Goal: Task Accomplishment & Management: Manage account settings

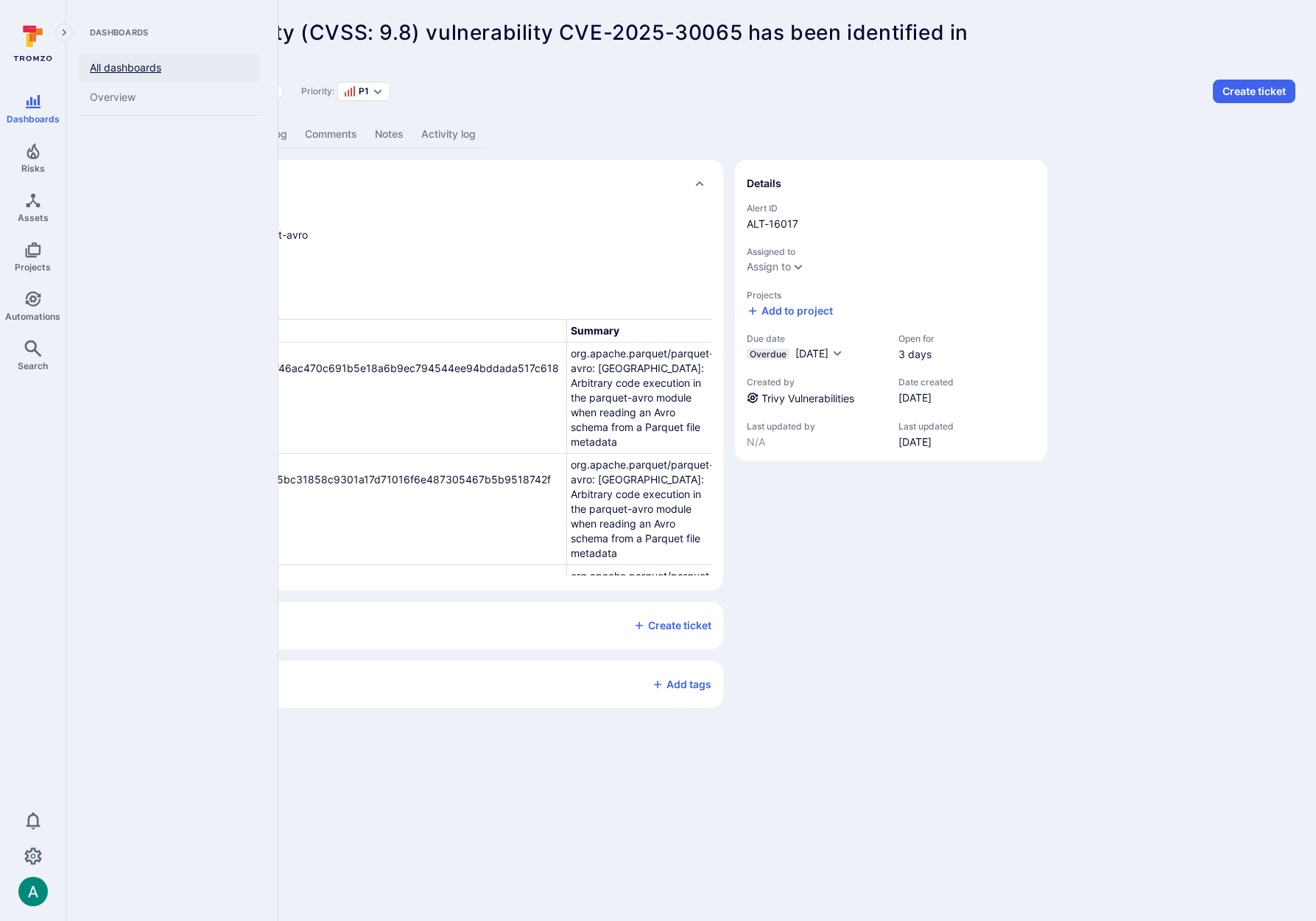
click at [125, 62] on link "All dashboards" at bounding box center [169, 68] width 182 height 29
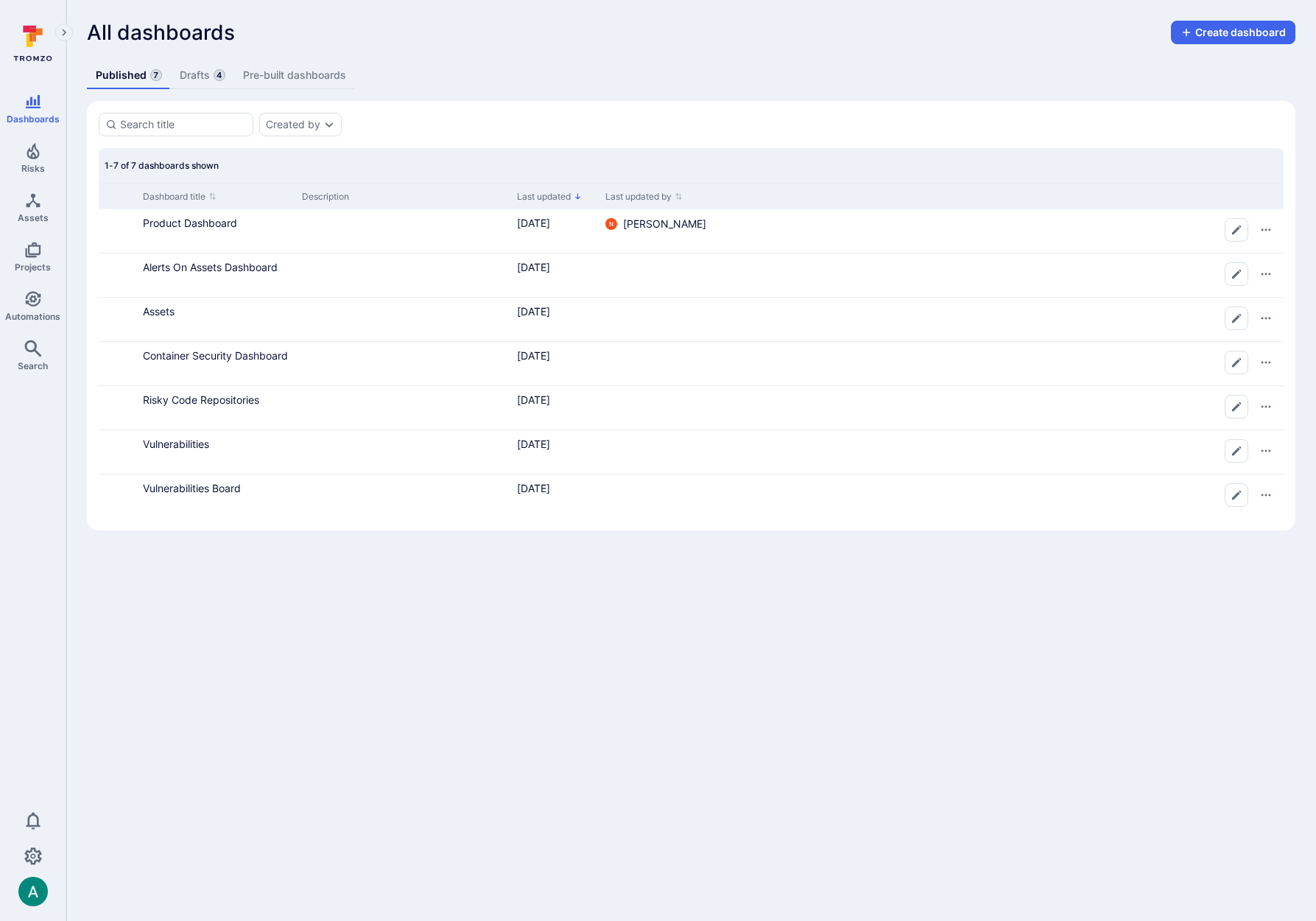
click at [200, 70] on link "Drafts 4" at bounding box center [203, 75] width 64 height 27
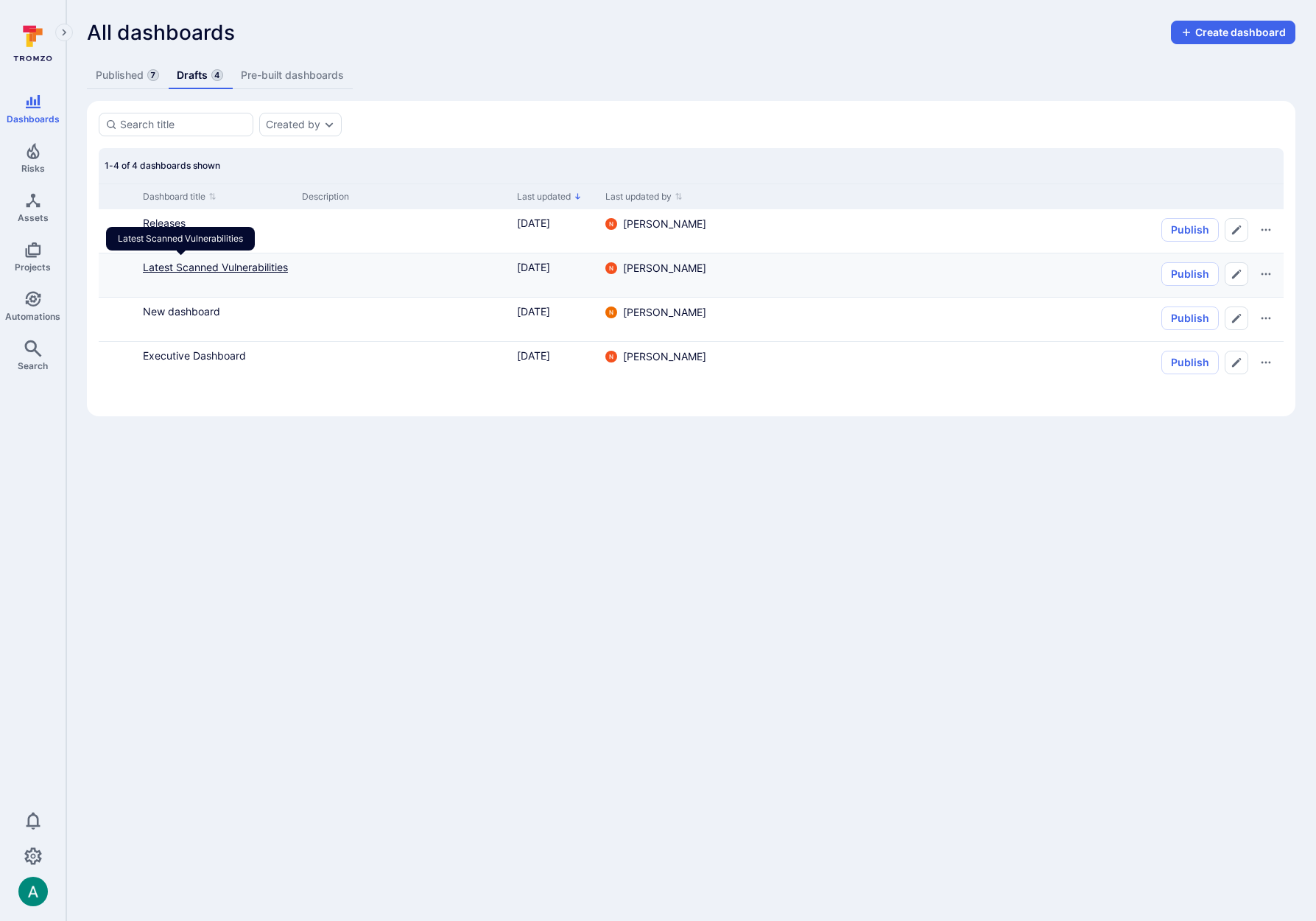
click at [178, 264] on link "Latest Scanned Vulnerabilities" at bounding box center [215, 267] width 145 height 12
click at [192, 312] on link "New dashboard" at bounding box center [181, 311] width 77 height 12
click at [177, 225] on link "Releases" at bounding box center [164, 223] width 42 height 12
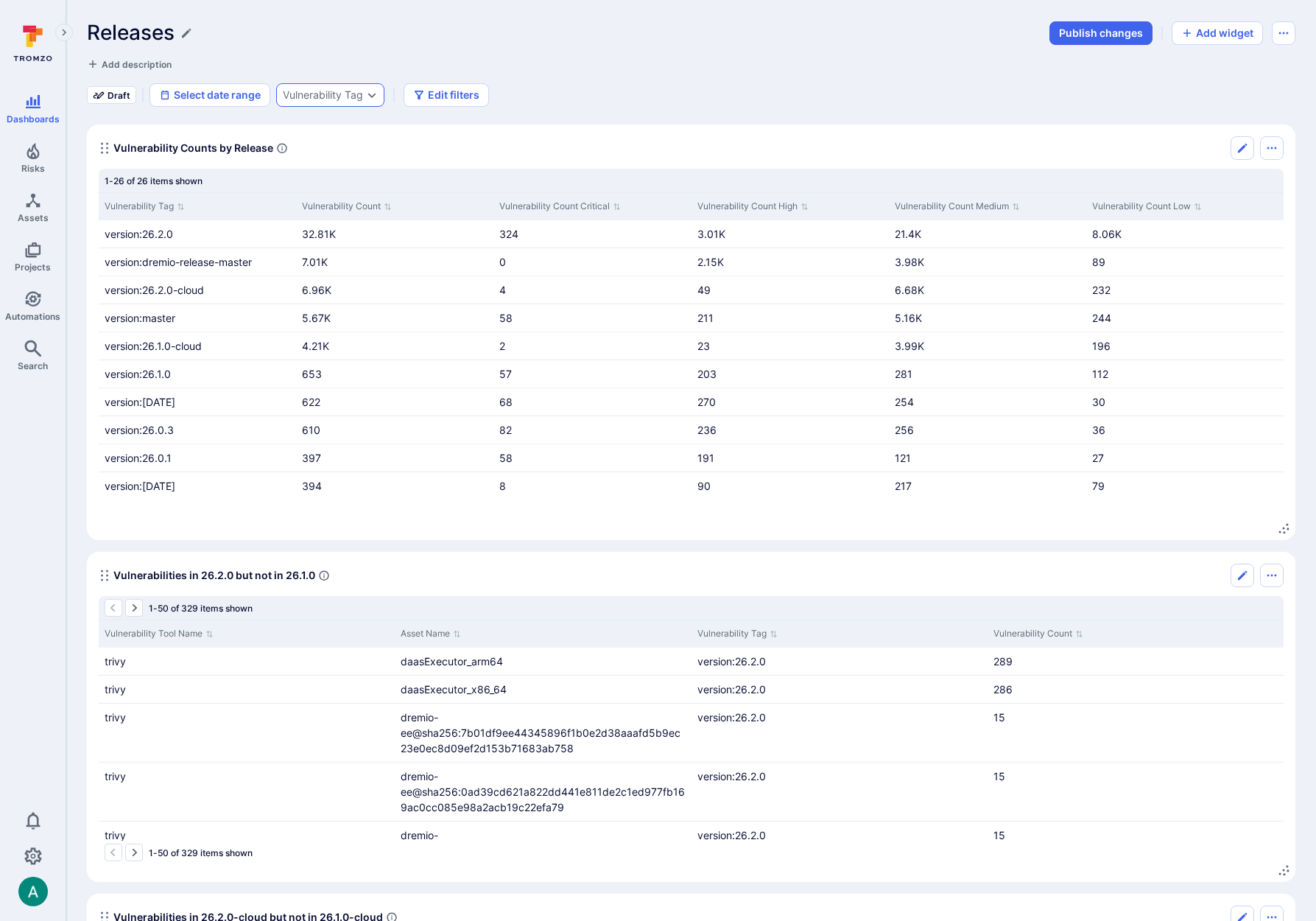
click at [321, 90] on div "Vulnerability Tag" at bounding box center [323, 95] width 80 height 11
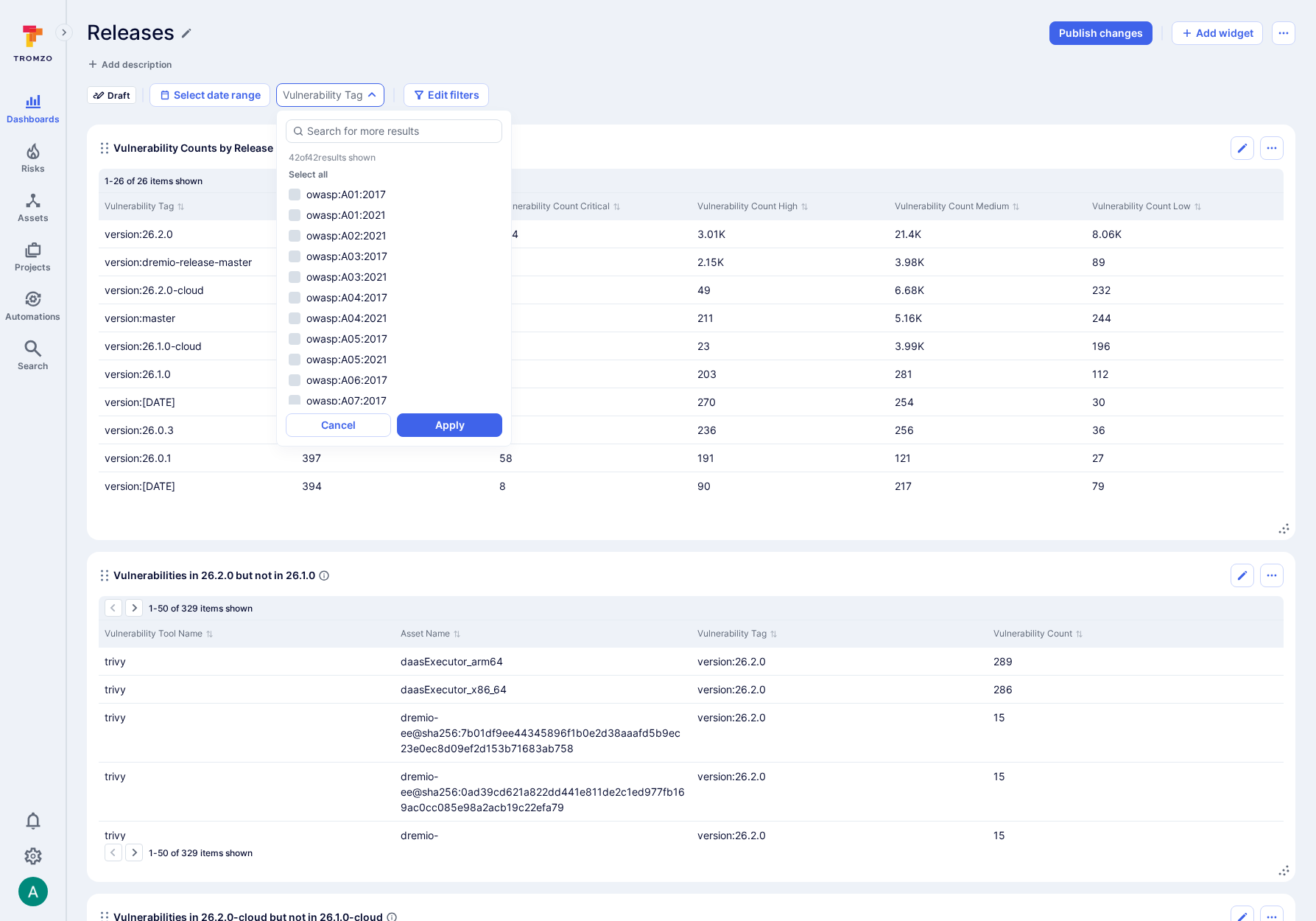
click at [321, 90] on div "Vulnerability Tag" at bounding box center [323, 95] width 80 height 11
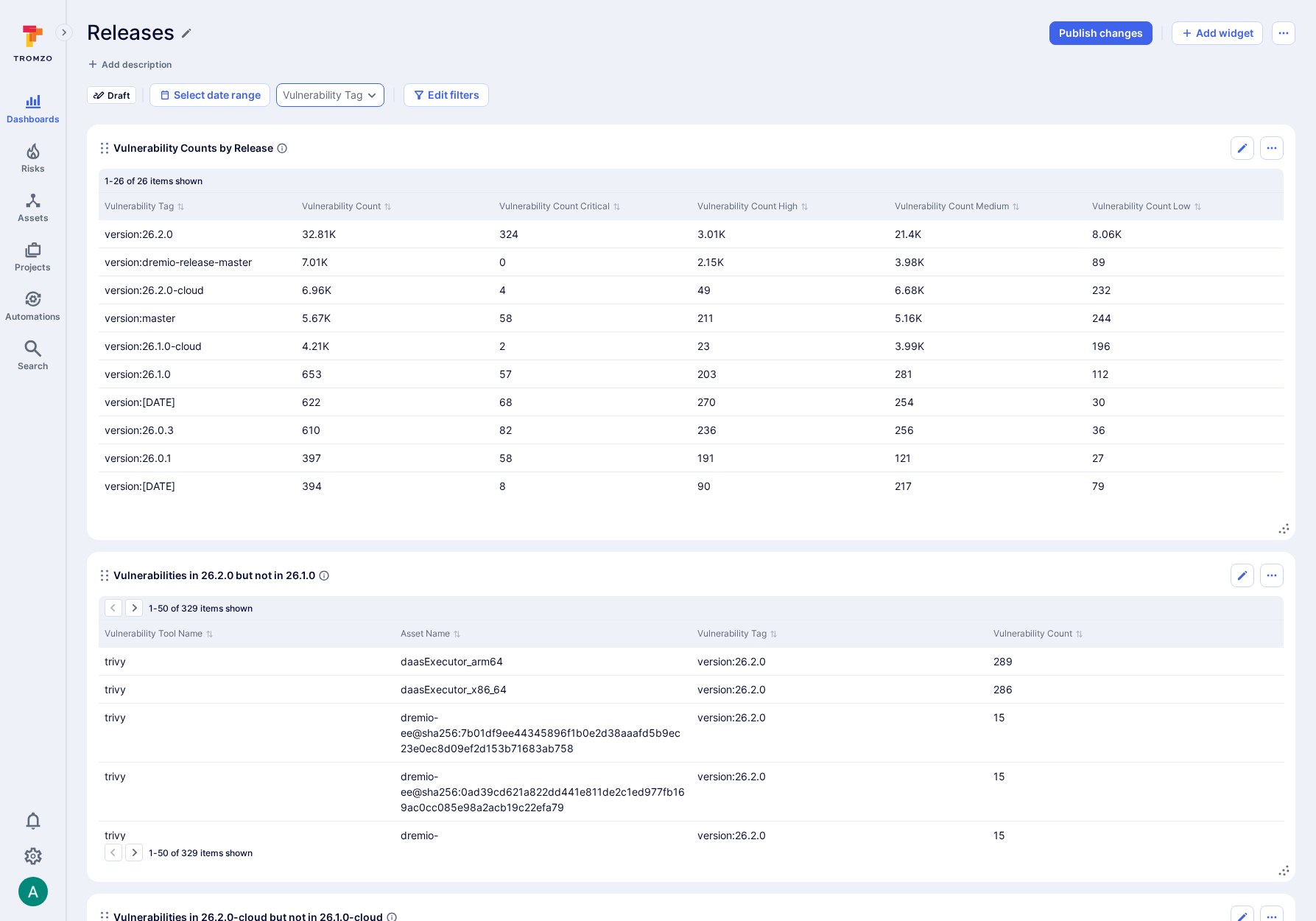
click at [310, 98] on div "Vulnerability Tag" at bounding box center [323, 95] width 80 height 11
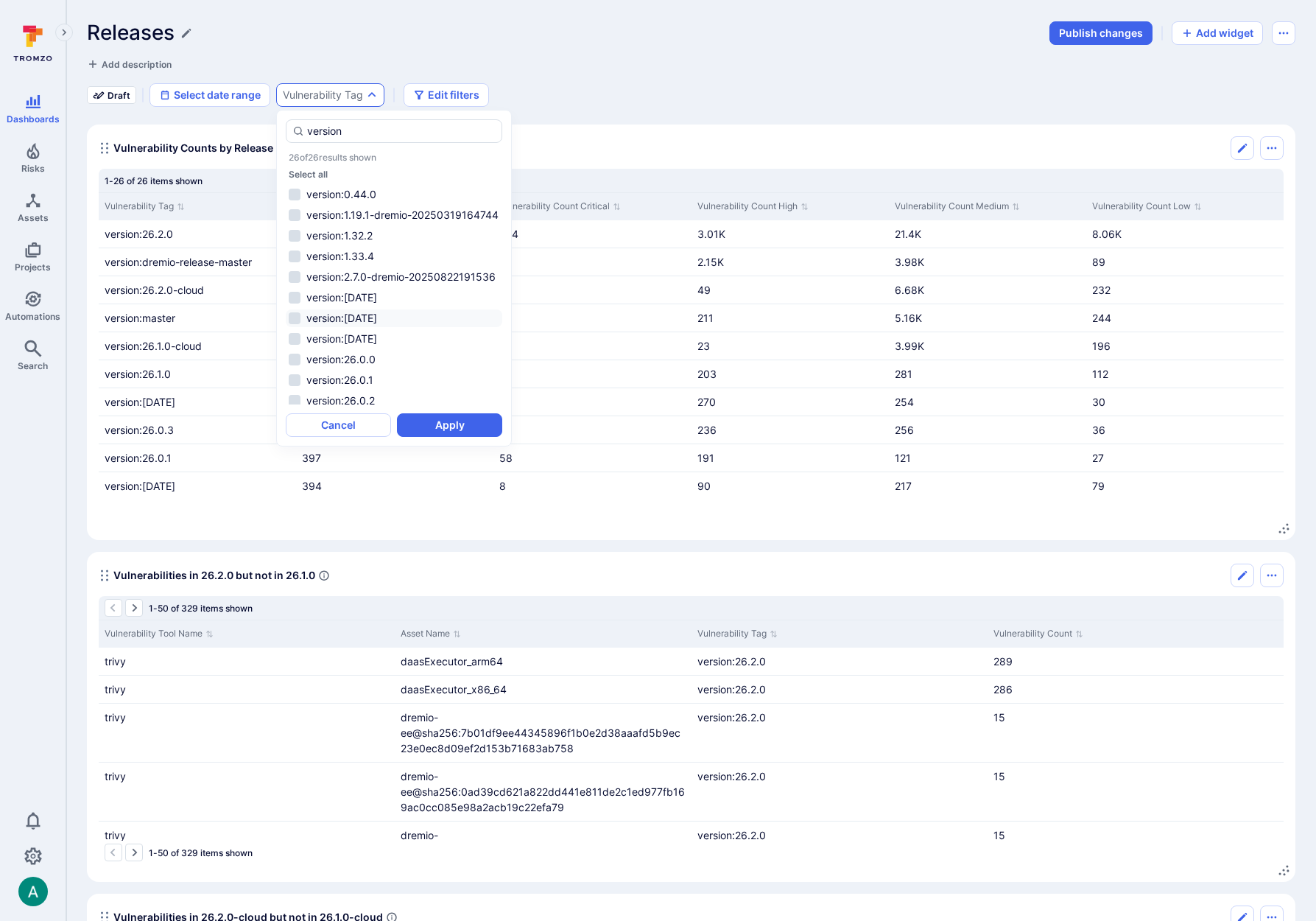
click at [419, 327] on li "version:25.2.16" at bounding box center [394, 318] width 217 height 18
type input "version"
click at [446, 428] on button "Apply" at bounding box center [449, 425] width 105 height 24
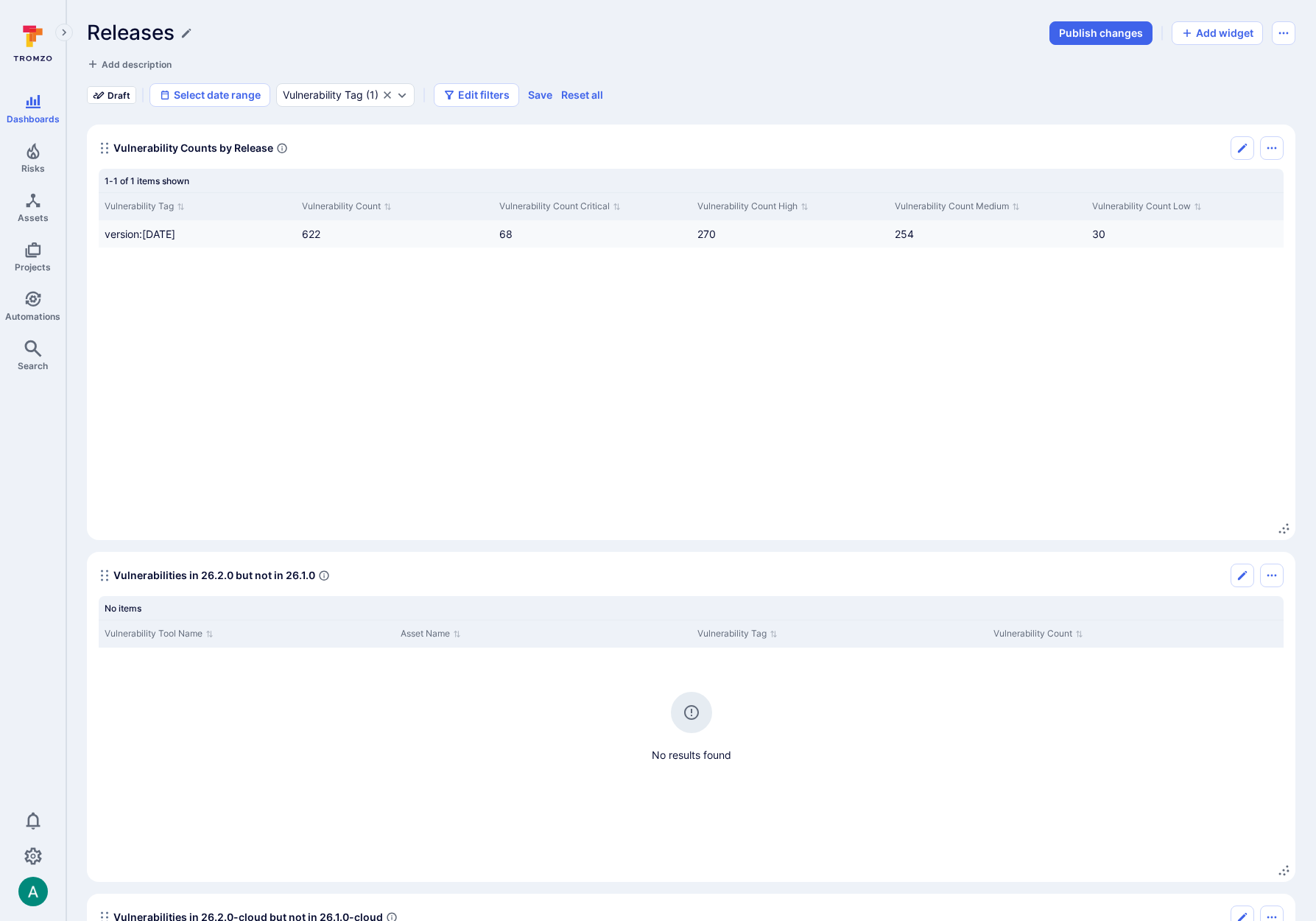
drag, startPoint x: 184, startPoint y: 239, endPoint x: 99, endPoint y: 233, distance: 85.2
click at [99, 233] on div "version:25.2.16" at bounding box center [197, 233] width 197 height 27
copy span "version:25.2.16"
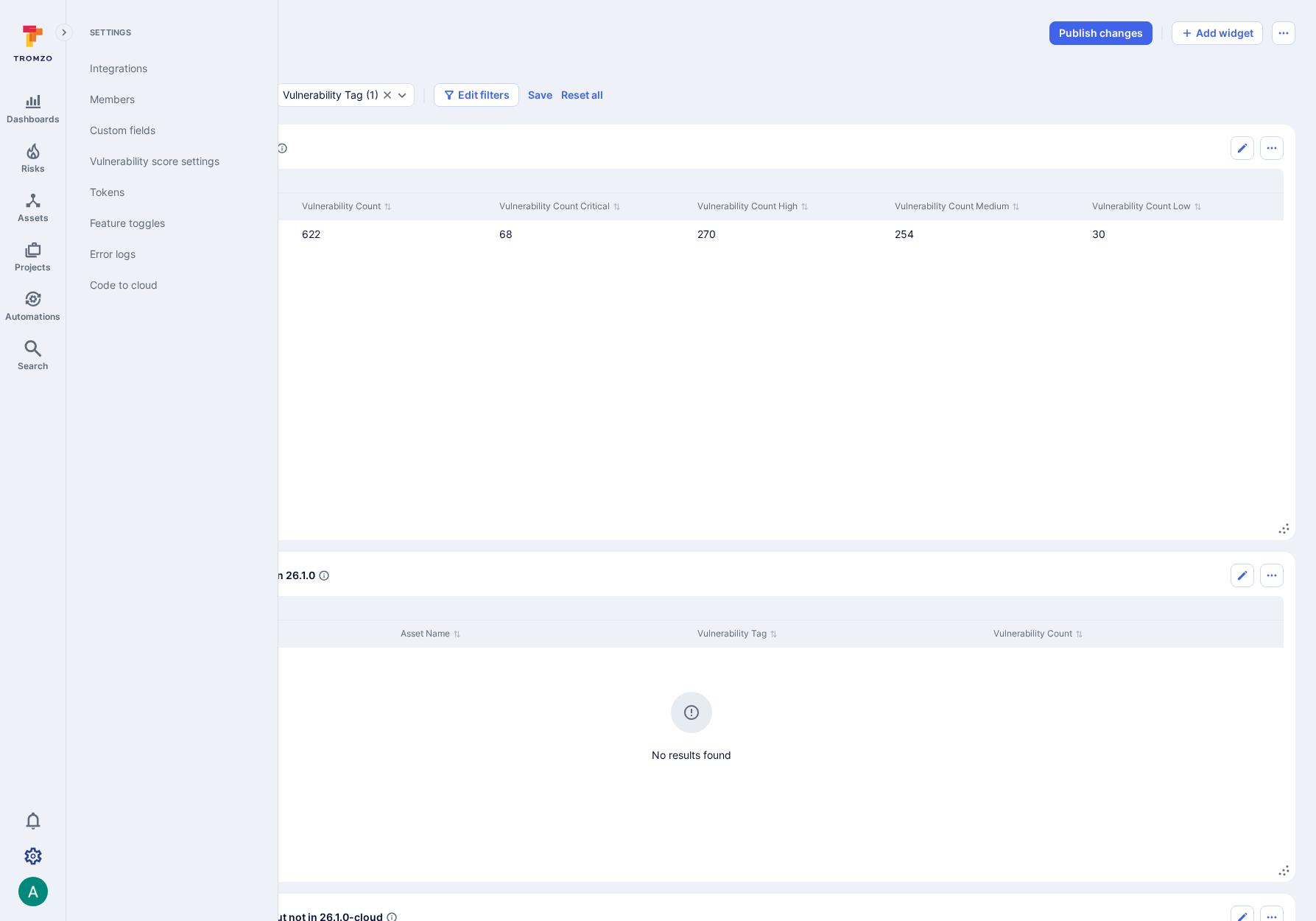
click at [32, 860] on icon "Settings" at bounding box center [33, 857] width 18 height 18
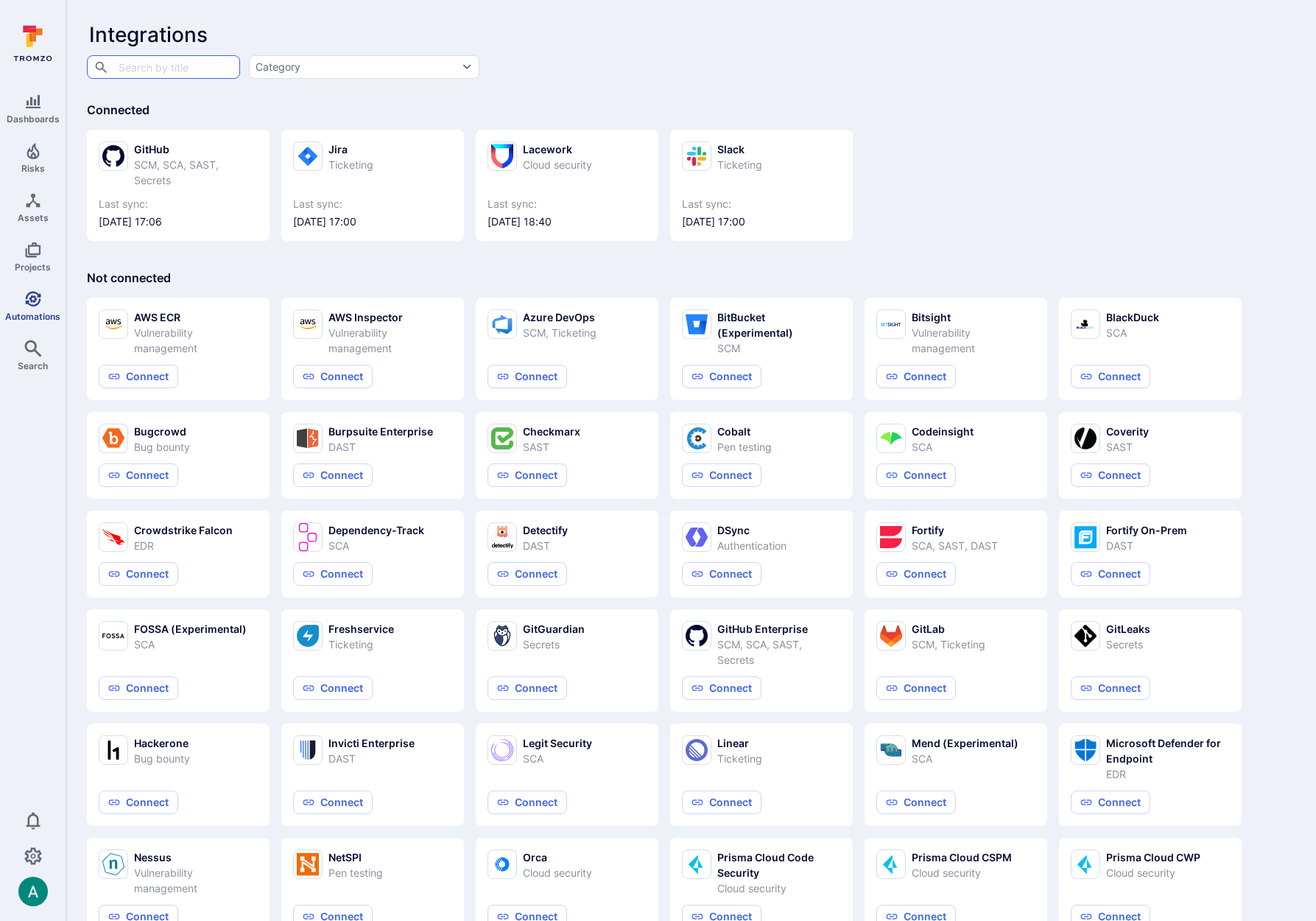
click at [39, 307] on icon "Automations" at bounding box center [33, 299] width 18 height 18
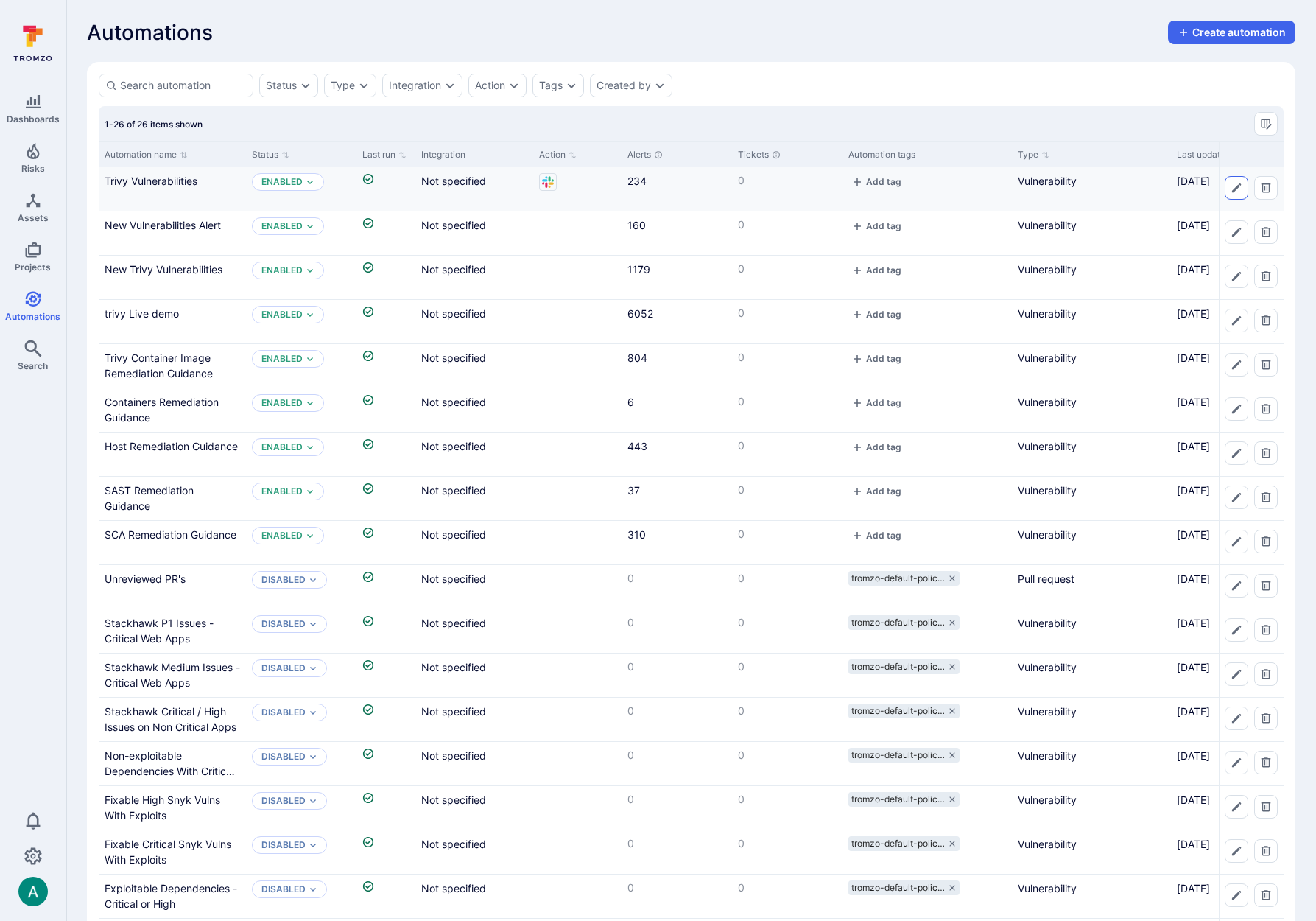
click at [1235, 187] on icon "Edit automation" at bounding box center [1236, 188] width 11 height 11
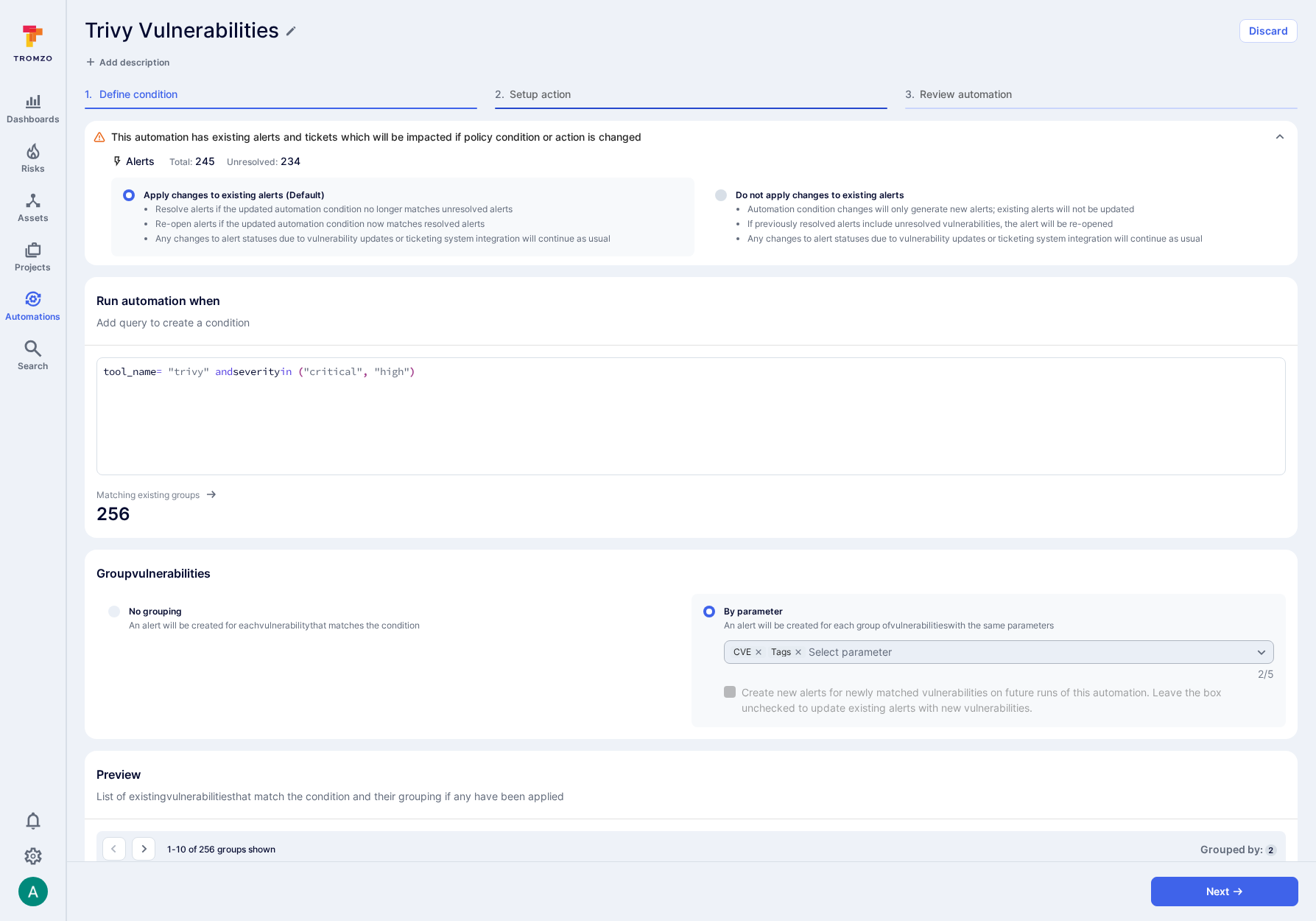
click at [540, 89] on span "Setup action" at bounding box center [698, 95] width 378 height 15
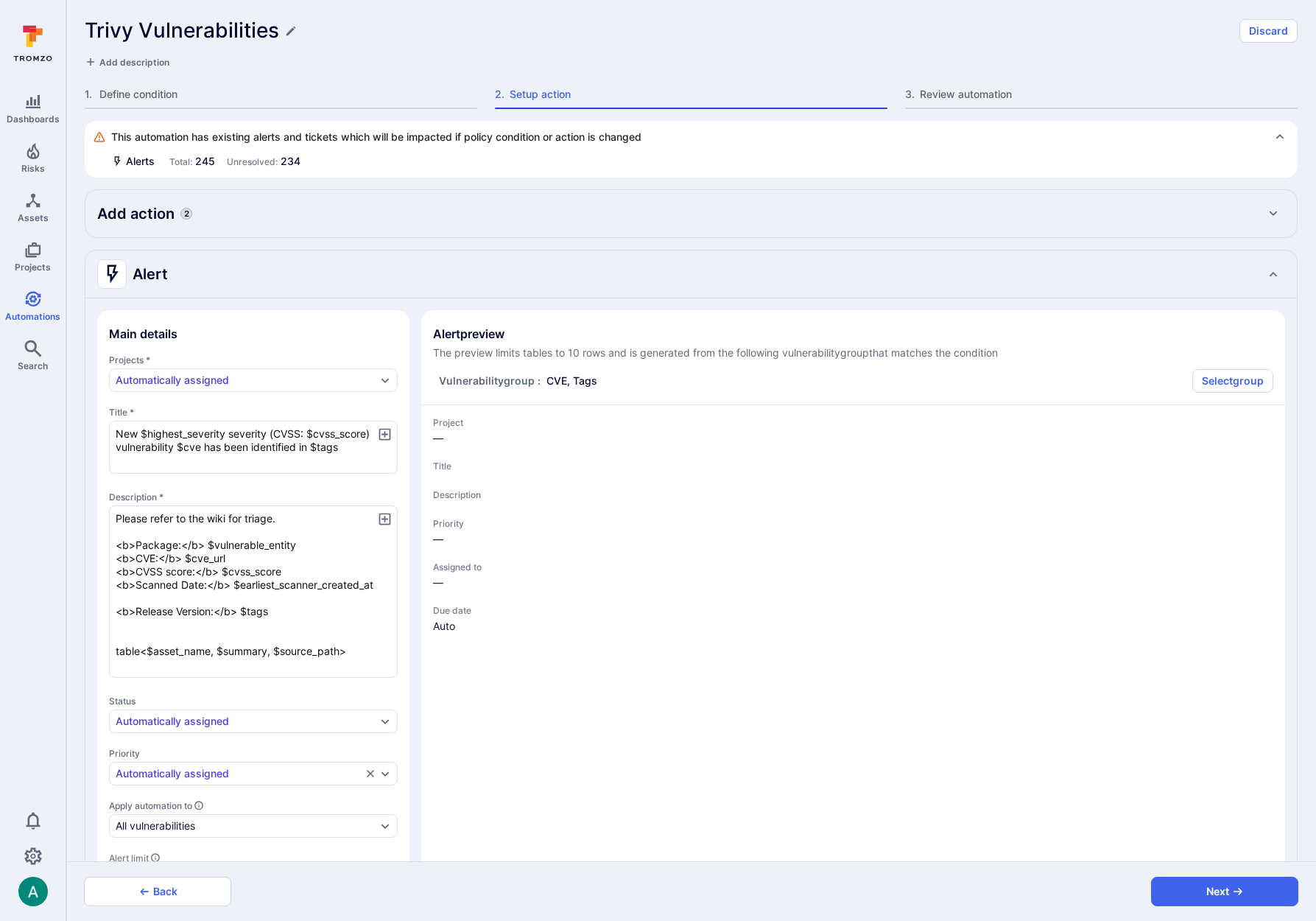
type textarea "x"
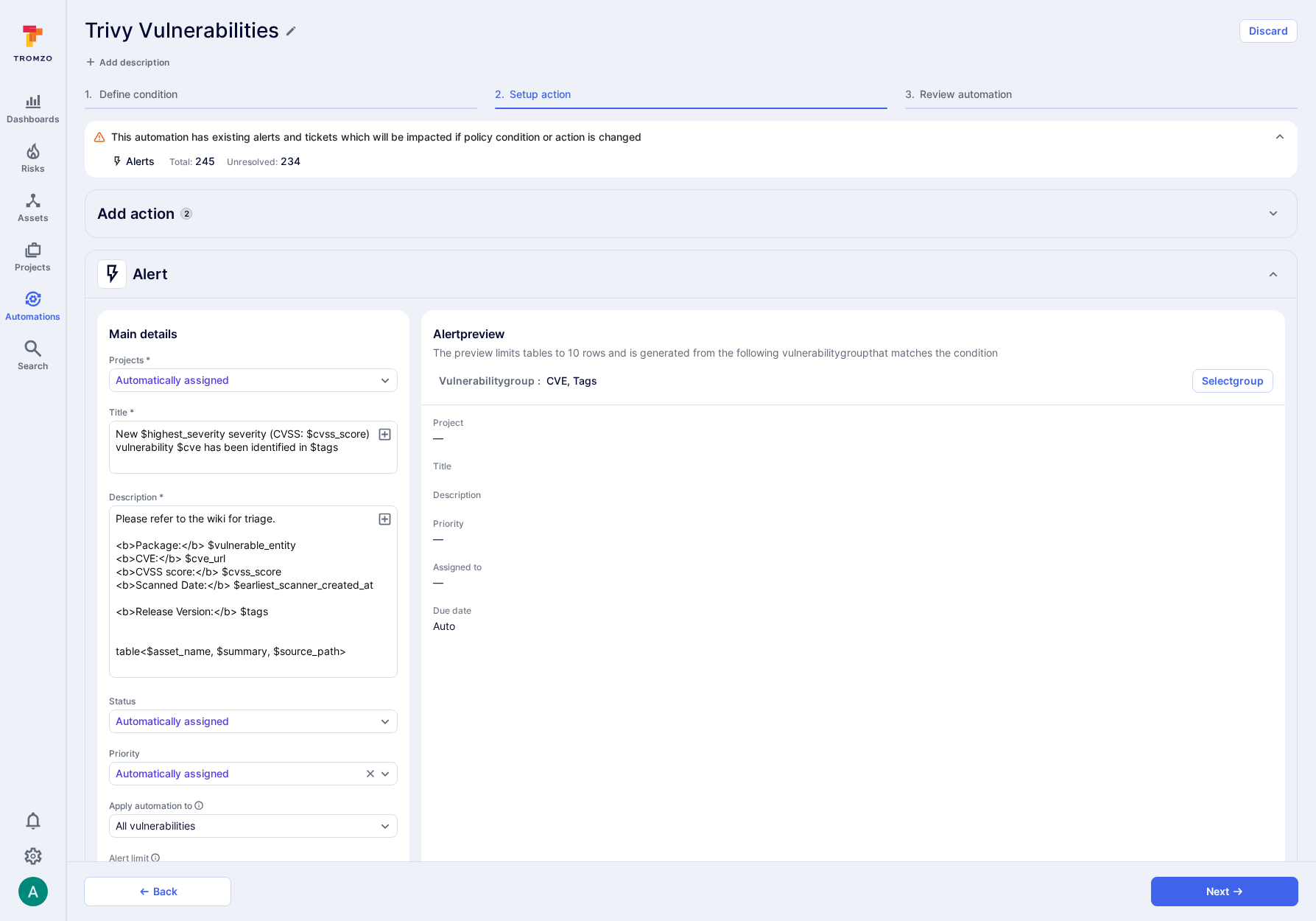
type textarea "x"
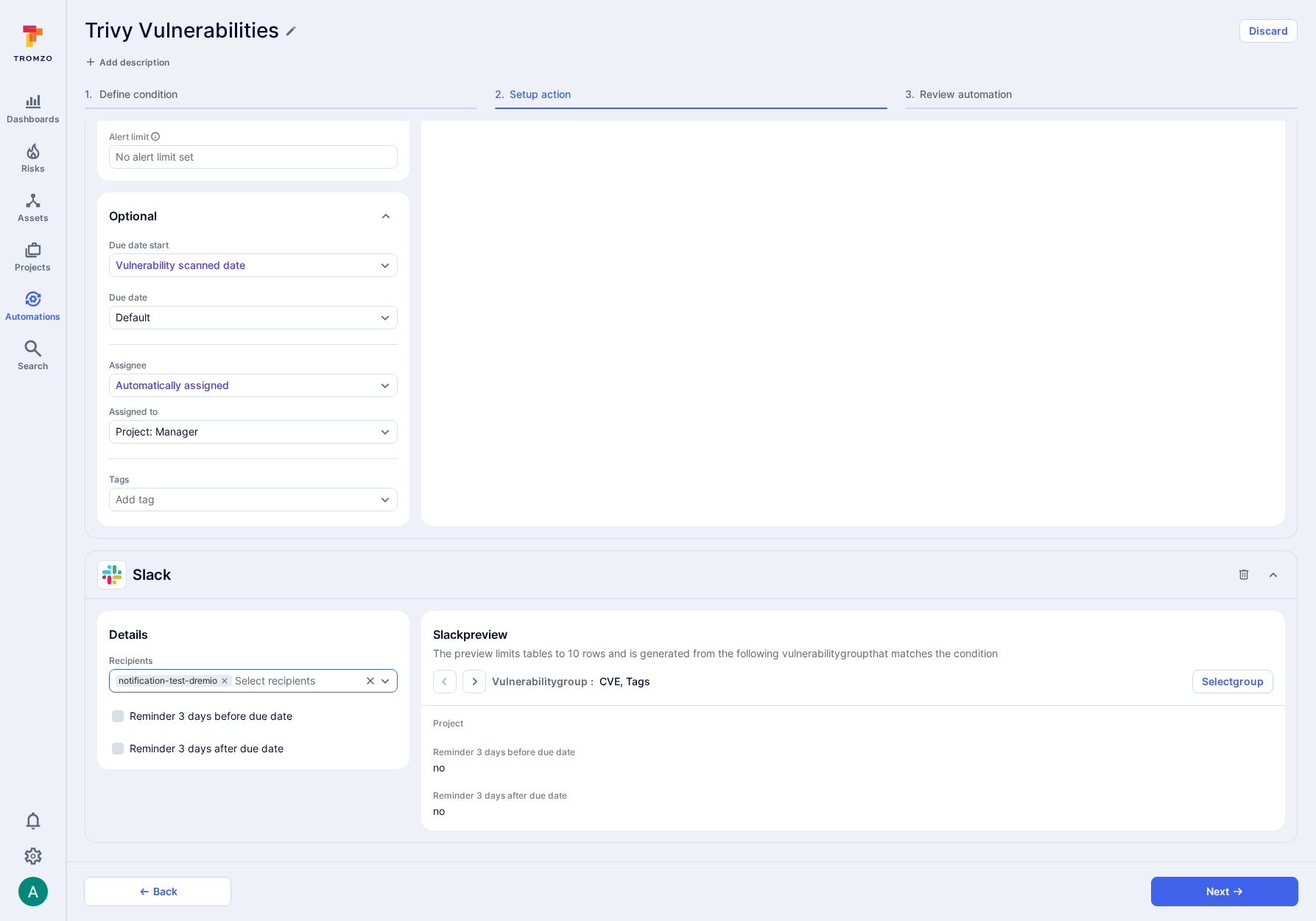
type textarea "x"
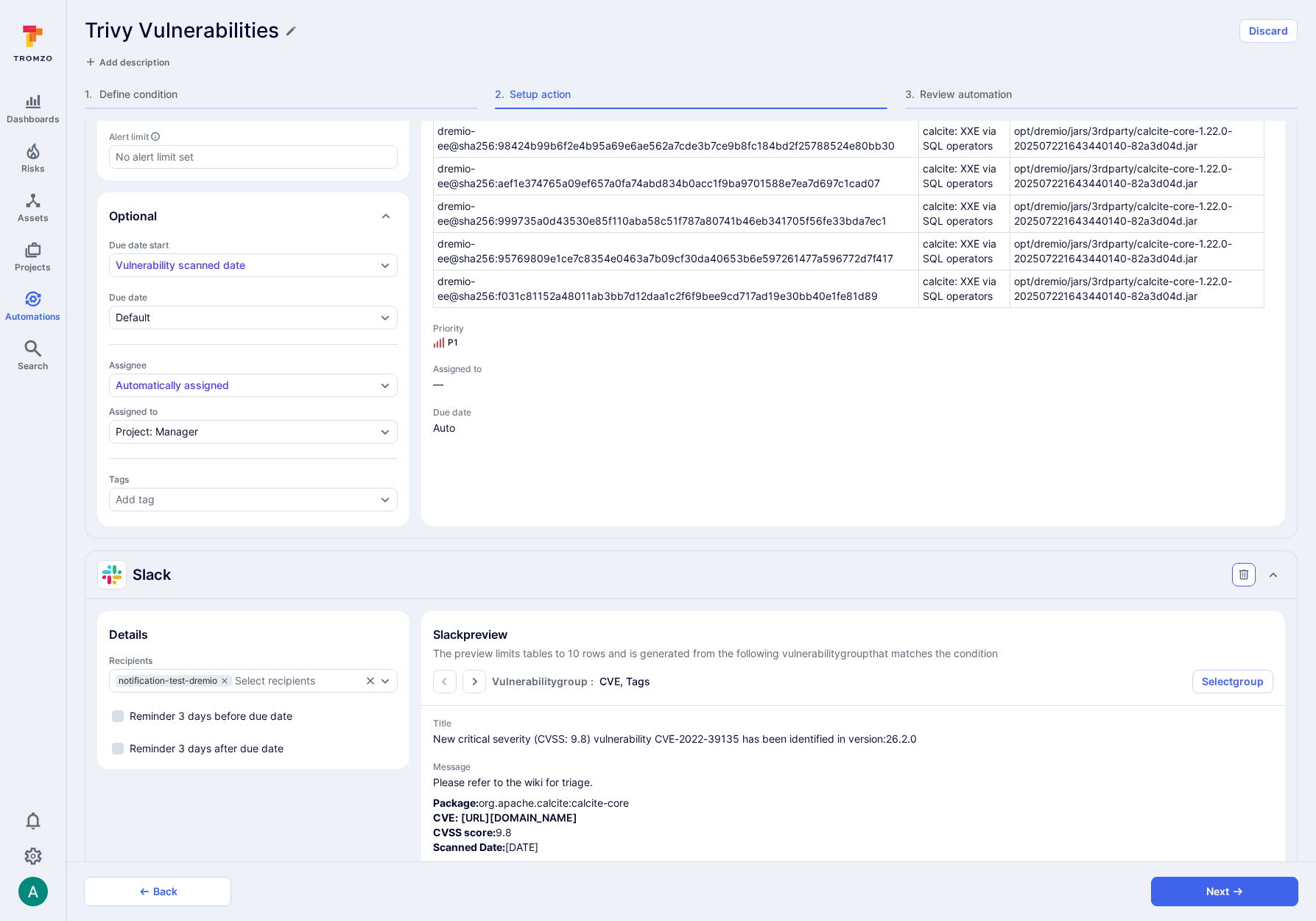
click at [1248, 573] on icon "Collapse Slack action settings" at bounding box center [1244, 574] width 10 height 10
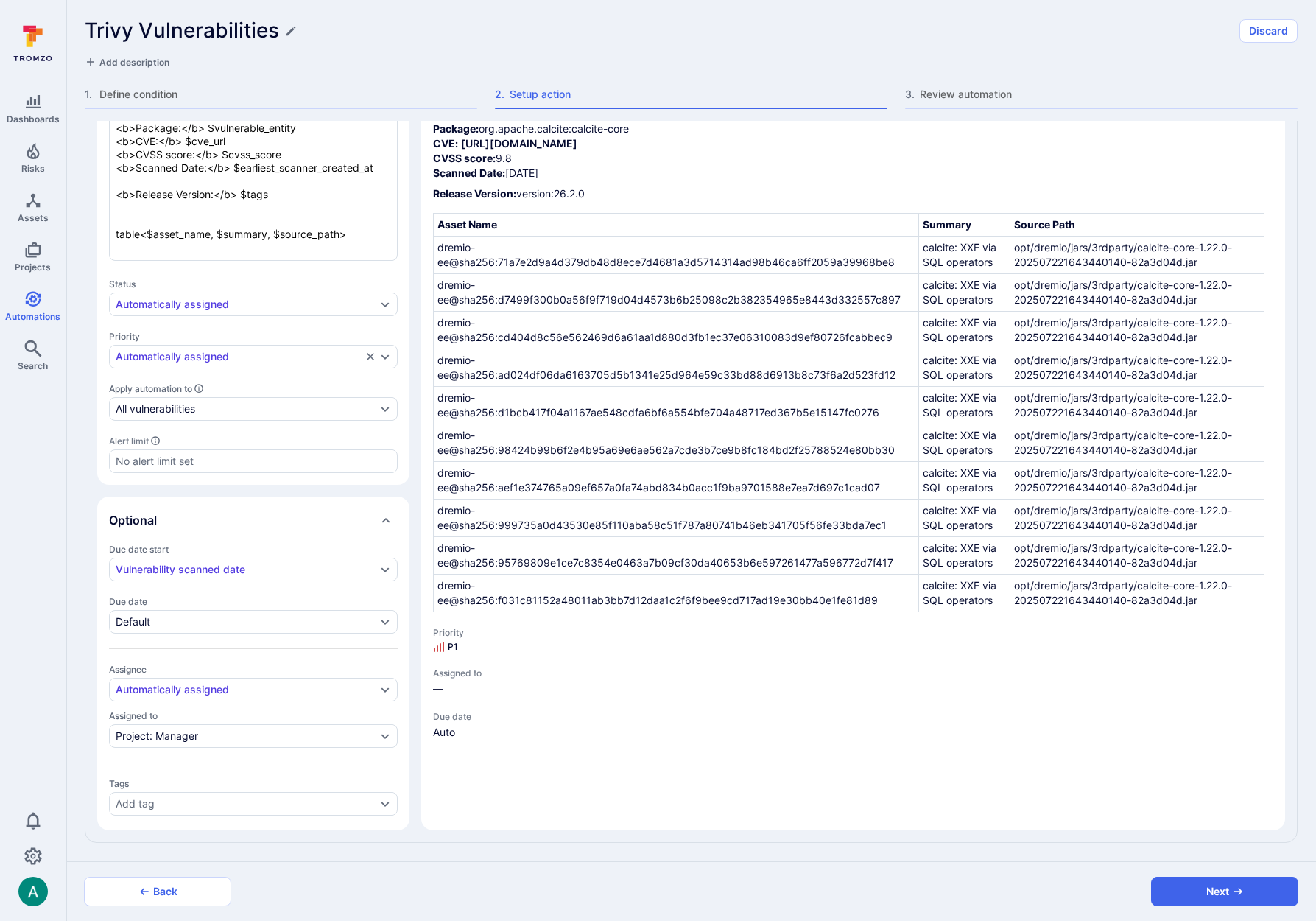
type textarea "x"
click at [1237, 891] on icon "button" at bounding box center [1238, 892] width 11 height 11
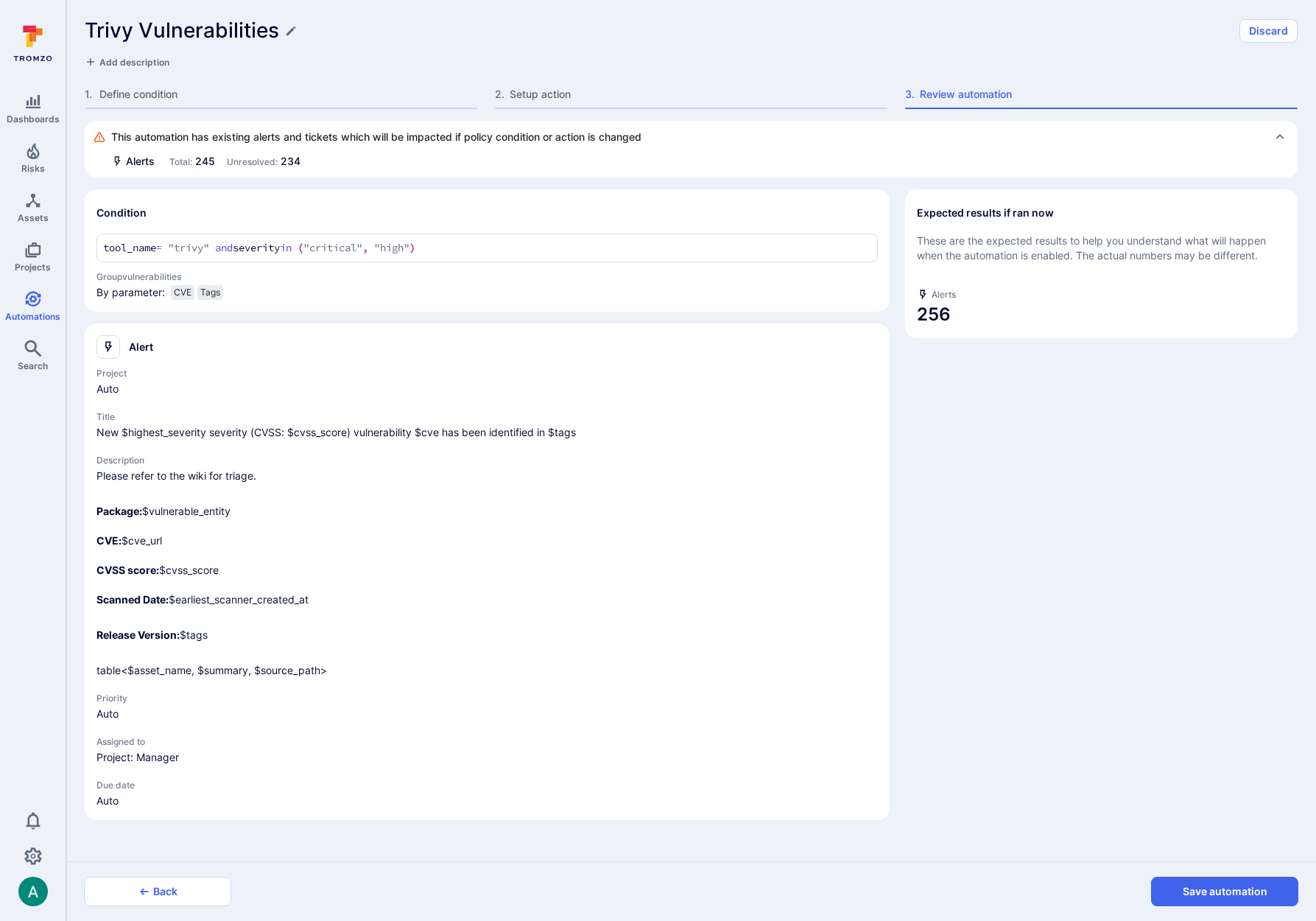
click at [1237, 891] on button "Save automation" at bounding box center [1225, 892] width 148 height 29
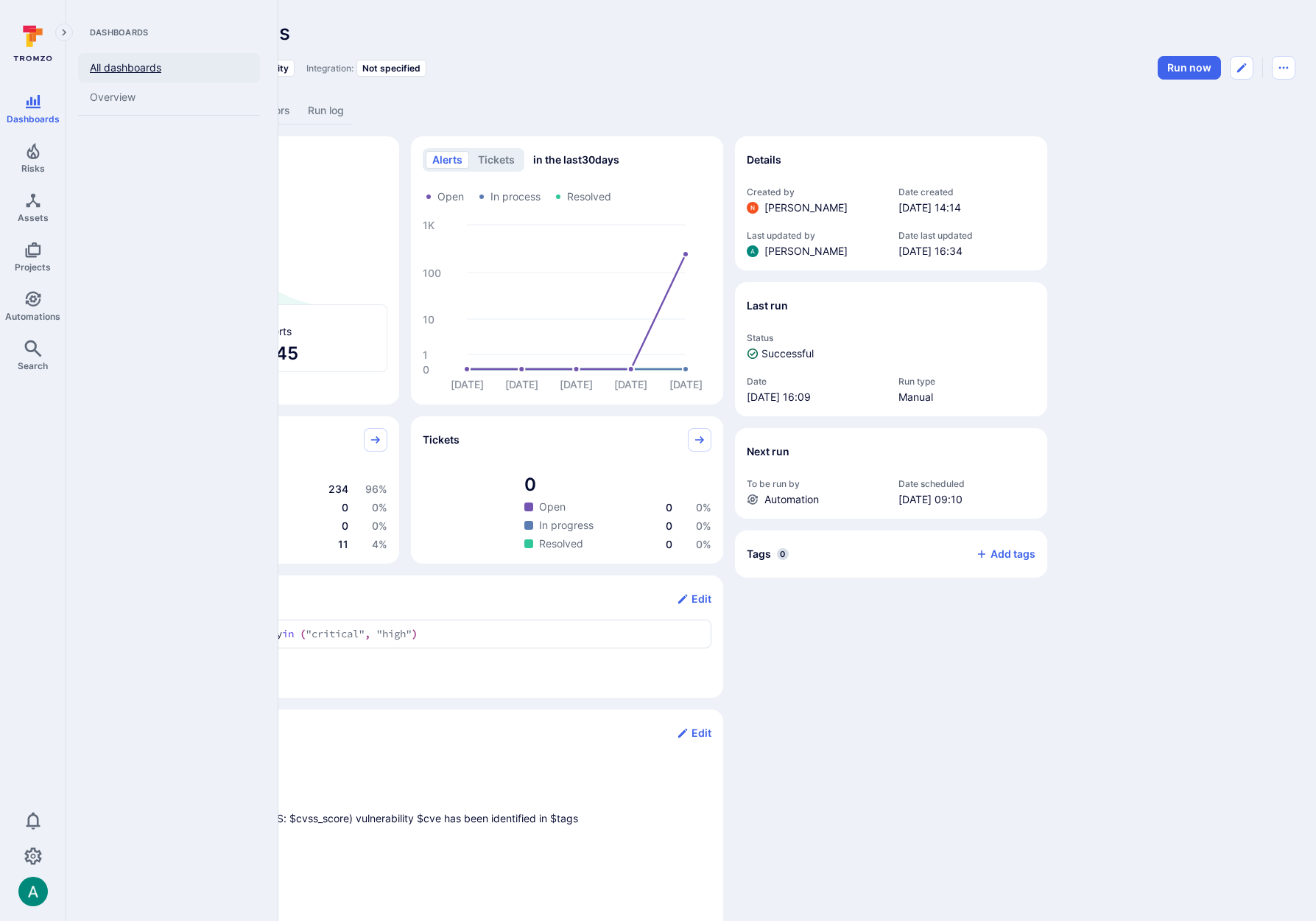
click at [126, 69] on link "All dashboards" at bounding box center [169, 68] width 182 height 29
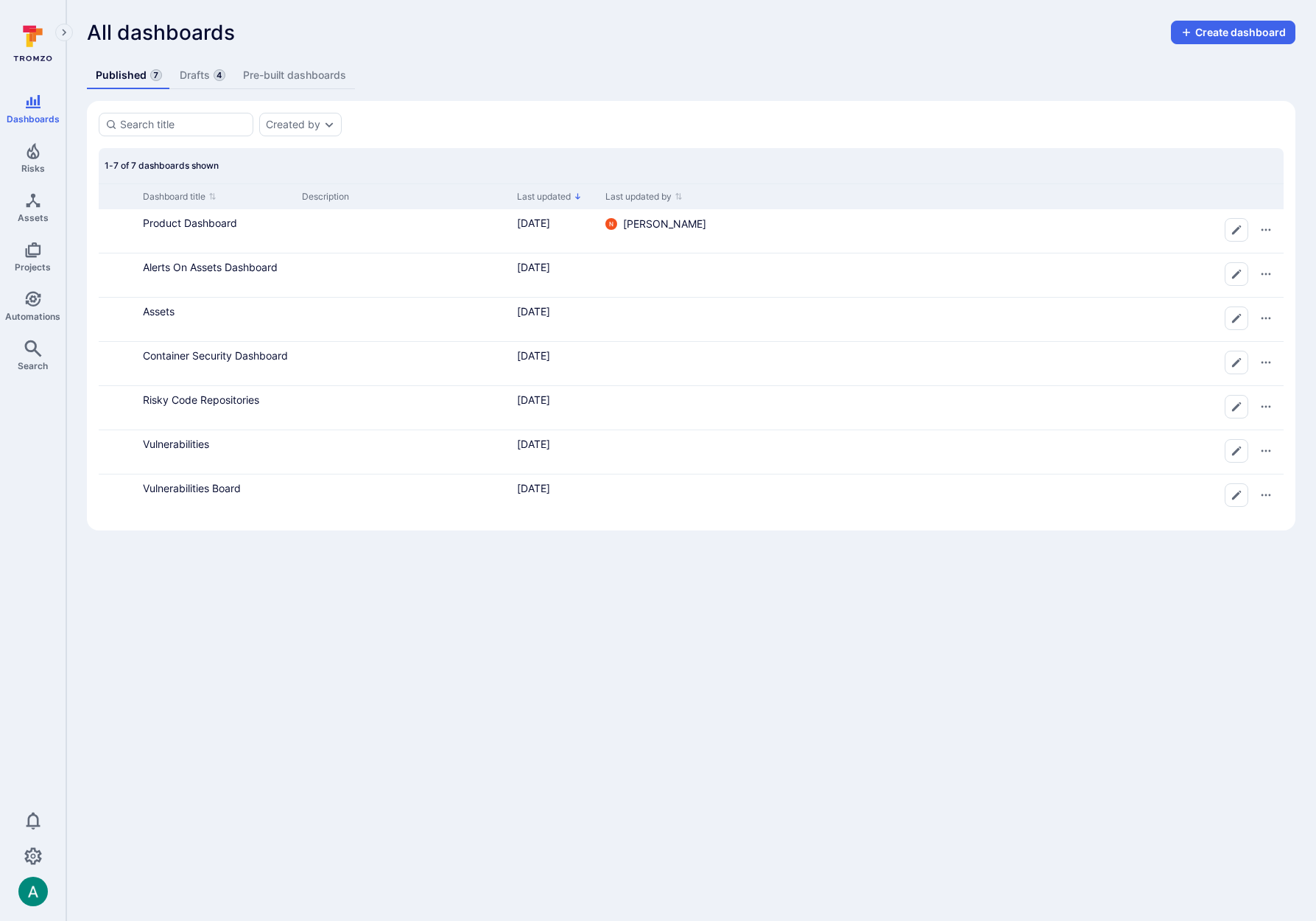
click at [206, 73] on link "Drafts 4" at bounding box center [203, 75] width 64 height 27
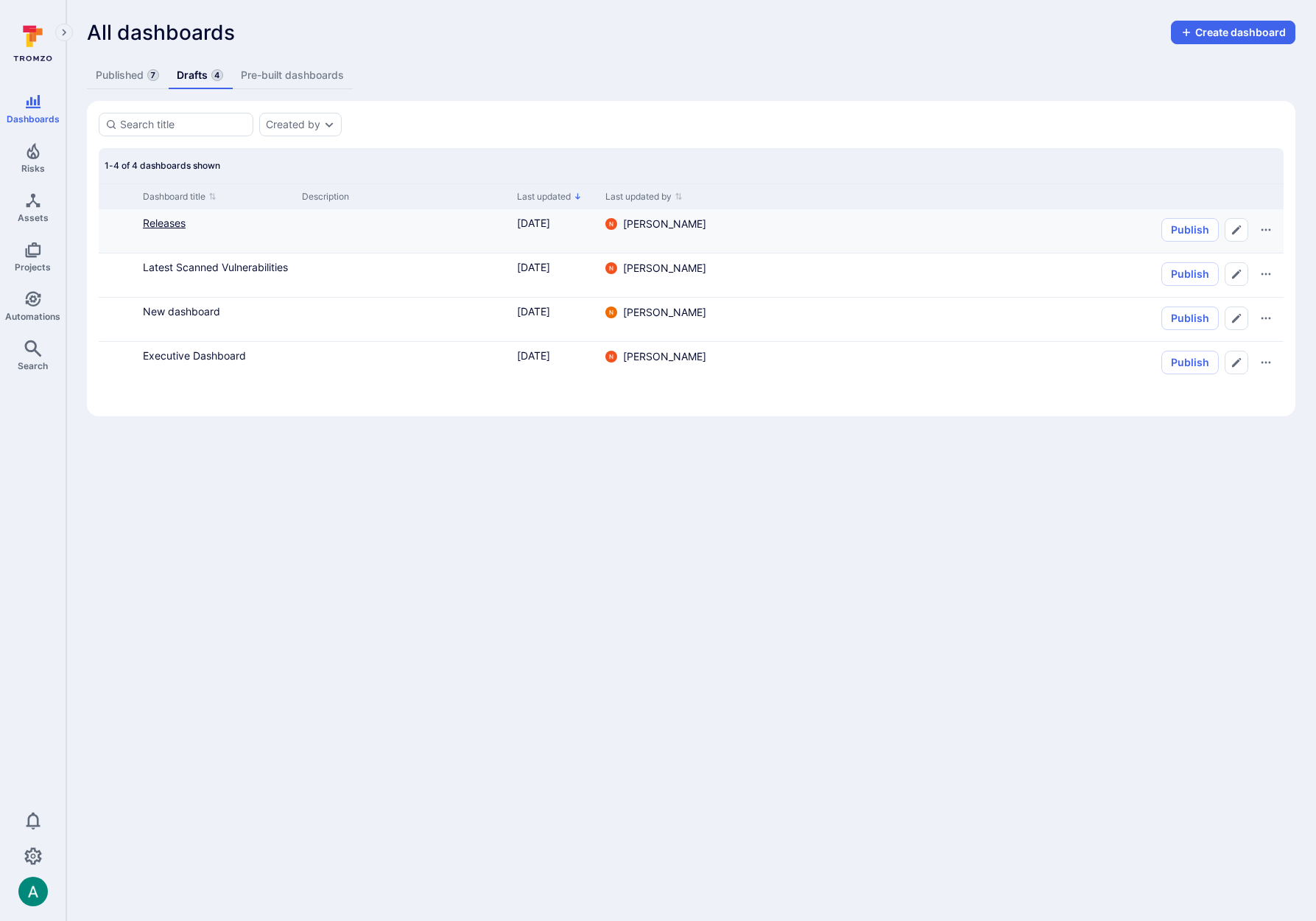
click at [169, 224] on link "Releases" at bounding box center [164, 223] width 42 height 12
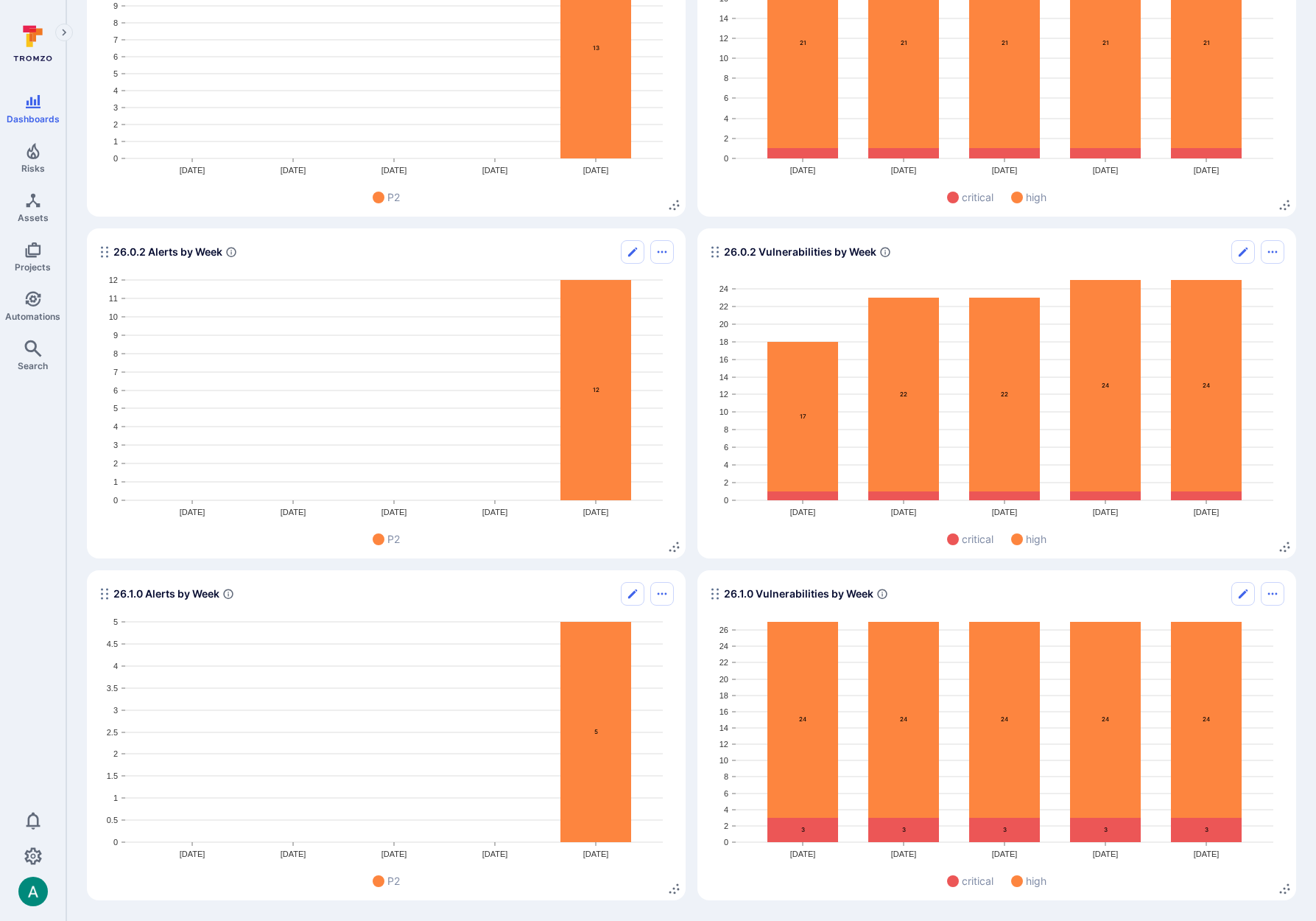
scroll to position [3315, 0]
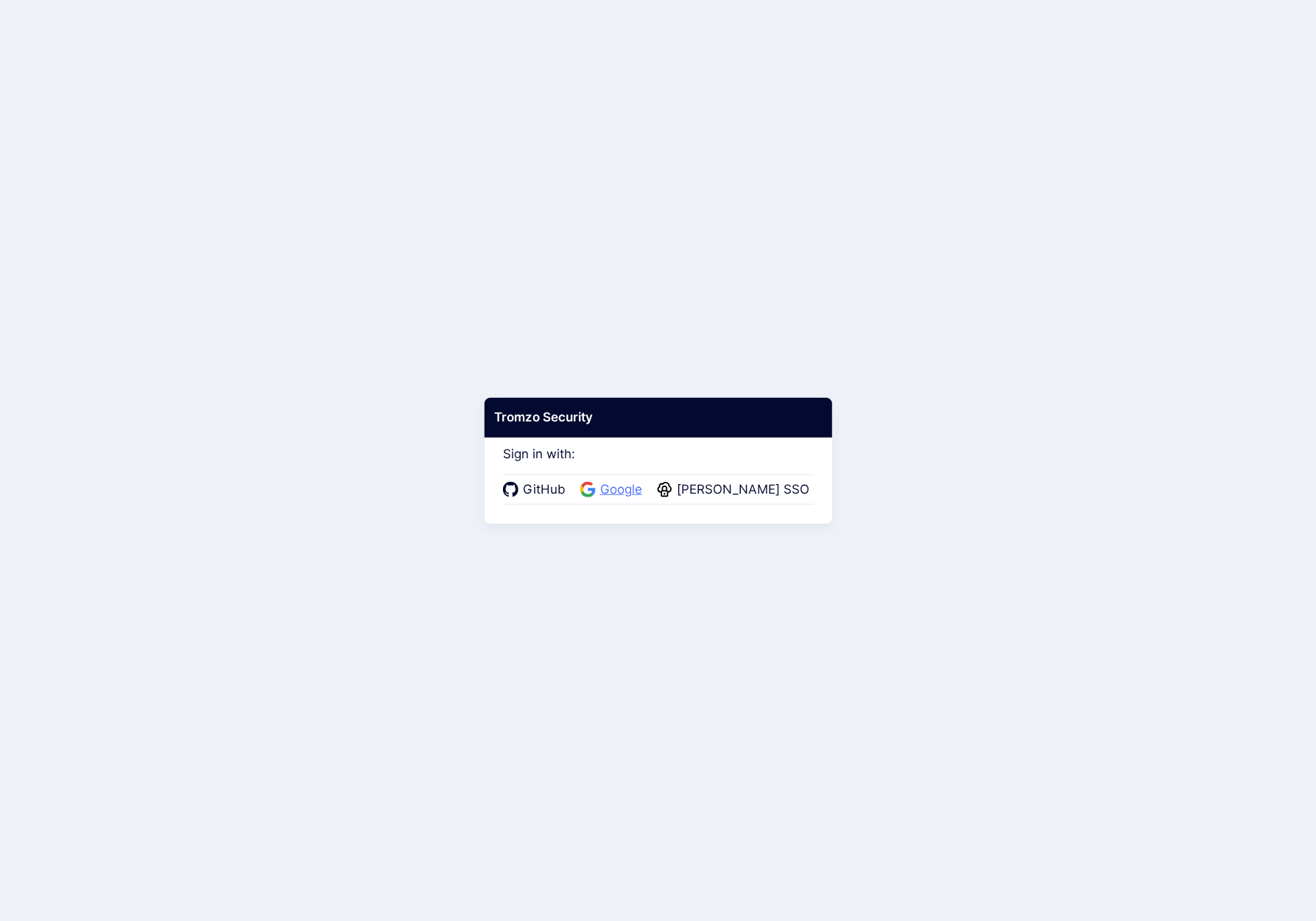
click at [635, 484] on span "Google" at bounding box center [621, 489] width 51 height 19
